Goal: Understand site structure: Understand site structure

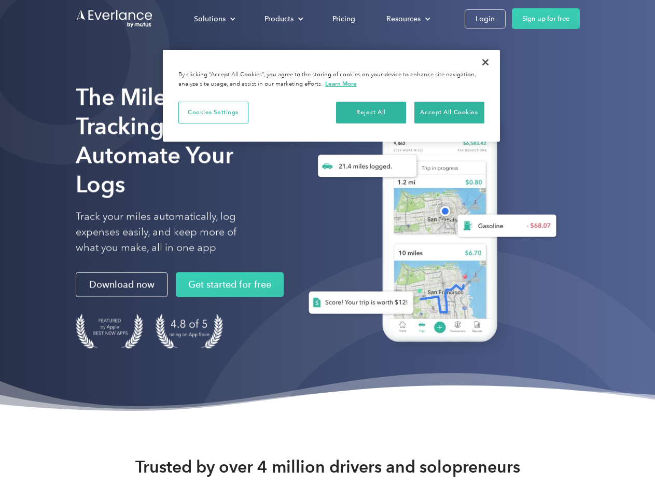
click at [214, 19] on div "Solutions" at bounding box center [210, 18] width 32 height 13
click at [283, 19] on div "Products" at bounding box center [279, 18] width 29 height 13
click at [407, 19] on div "Resources" at bounding box center [403, 18] width 34 height 13
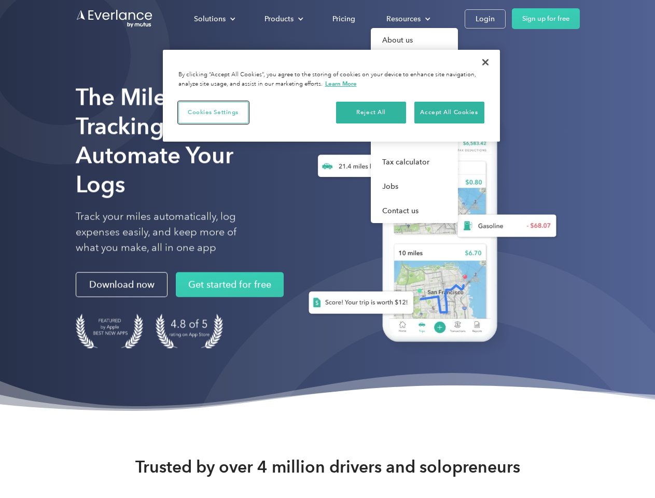
click at [213, 112] on button "Cookies Settings" at bounding box center [213, 113] width 70 height 22
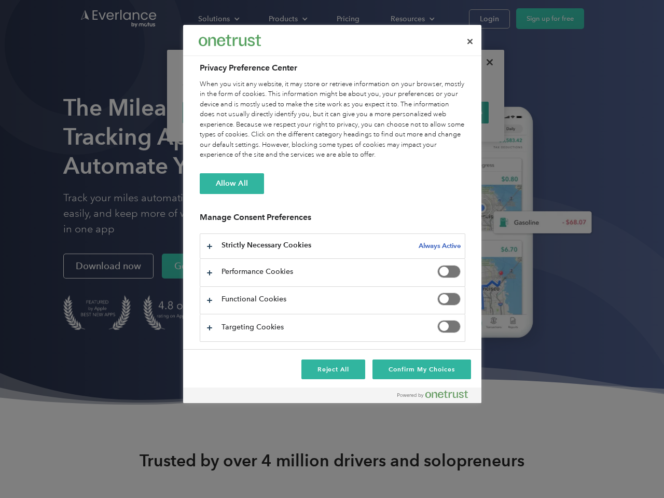
click at [371, 112] on div "When you visit any website, it may store or retrieve information on your browse…" at bounding box center [333, 119] width 266 height 81
click at [449, 112] on div "When you visit any website, it may store or retrieve information on your browse…" at bounding box center [333, 119] width 266 height 81
click at [485, 62] on div at bounding box center [332, 249] width 664 height 498
